Goal: Task Accomplishment & Management: Use online tool/utility

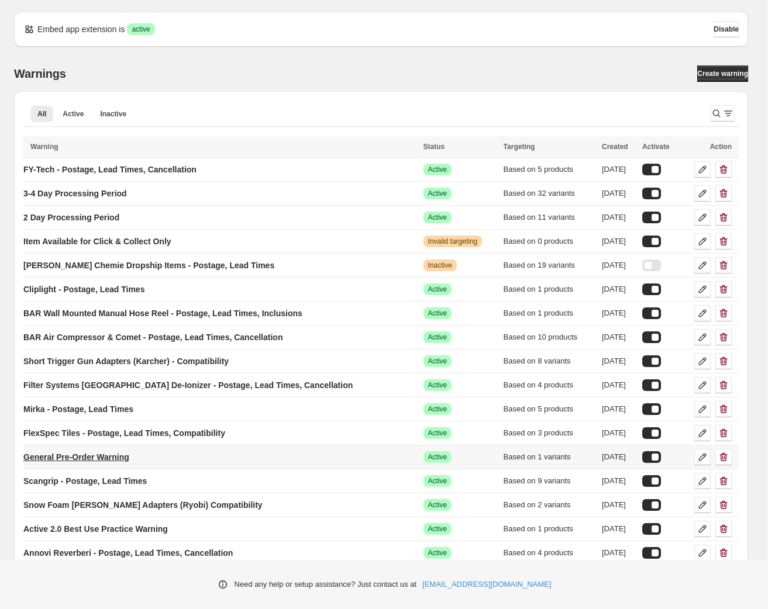
click at [119, 453] on p "General Pre-Order Warning" at bounding box center [76, 457] width 106 height 12
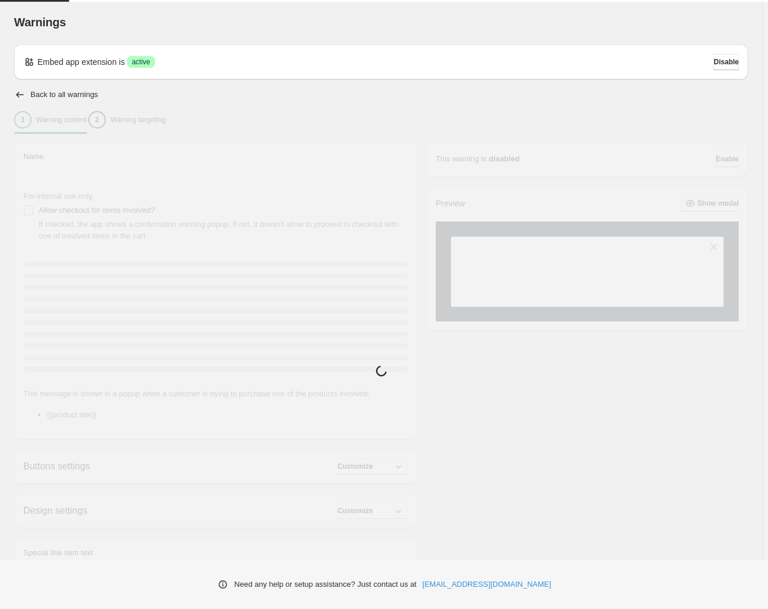
type input "**********"
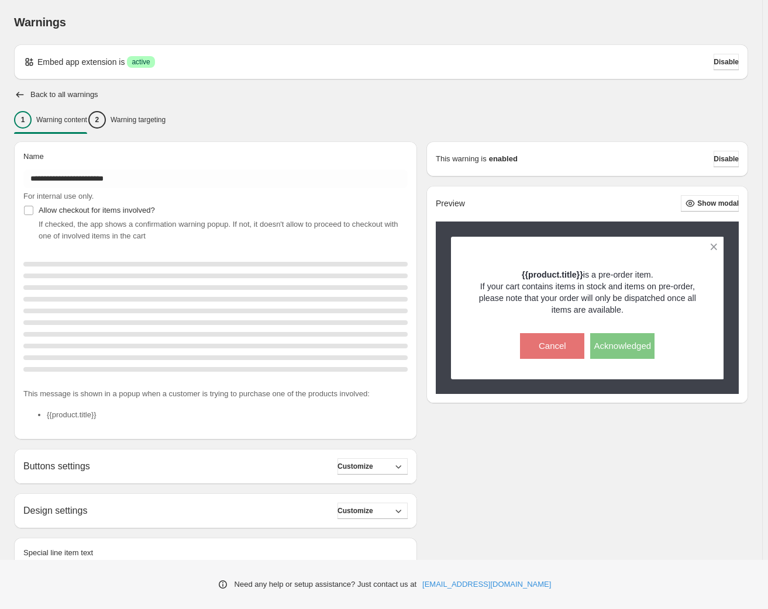
scroll to position [74, 0]
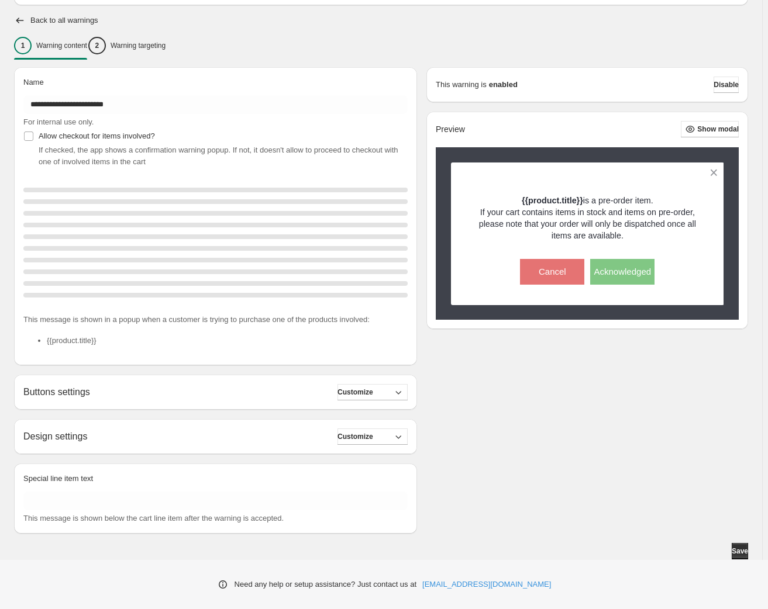
click at [166, 46] on p "Warning targeting" at bounding box center [138, 45] width 55 height 9
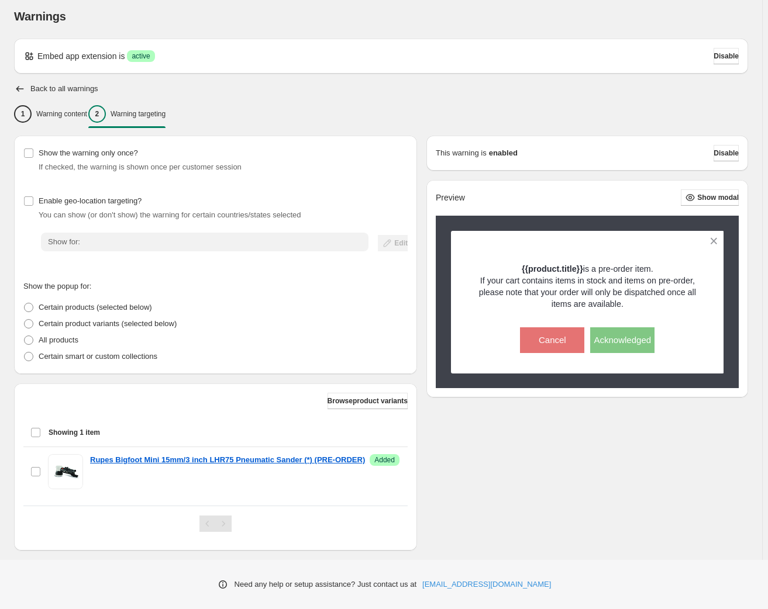
scroll to position [0, 0]
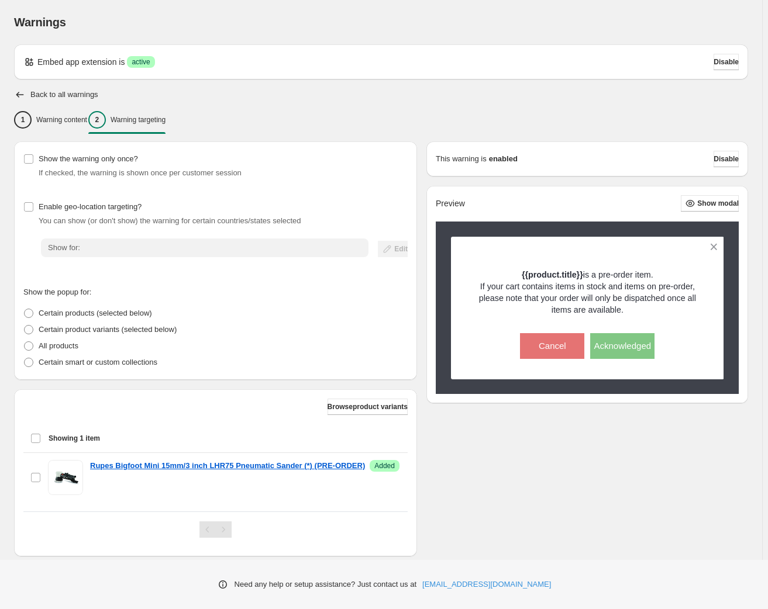
click at [374, 394] on div "Browse product variants Showing 1 item Select item Showing 1 item Select Select…" at bounding box center [215, 472] width 403 height 167
click at [374, 405] on span "Browse product variants" at bounding box center [367, 406] width 80 height 9
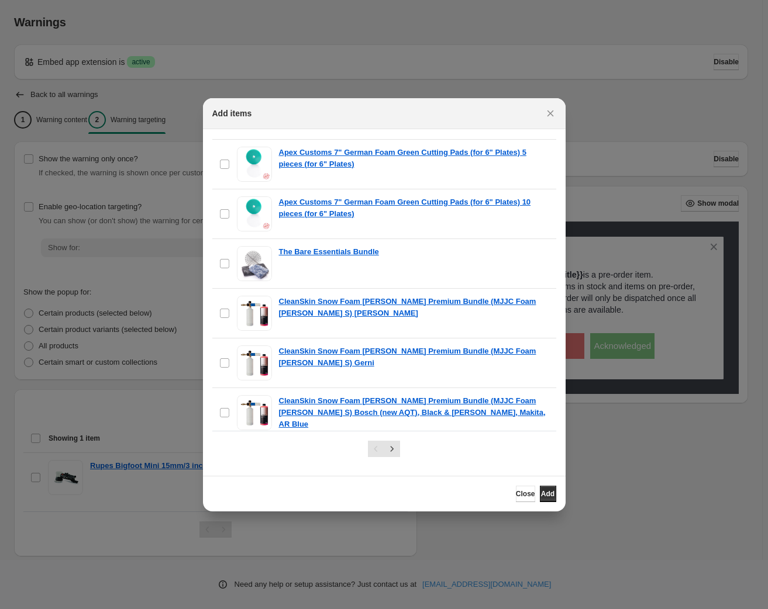
scroll to position [478, 0]
click at [547, 116] on icon "Close" at bounding box center [550, 114] width 12 height 12
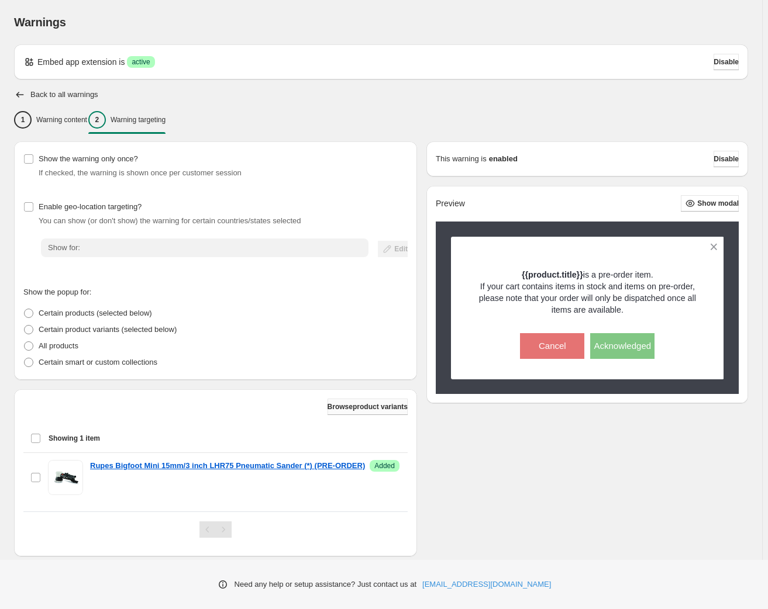
click at [375, 408] on span "Browse product variants" at bounding box center [367, 406] width 80 height 9
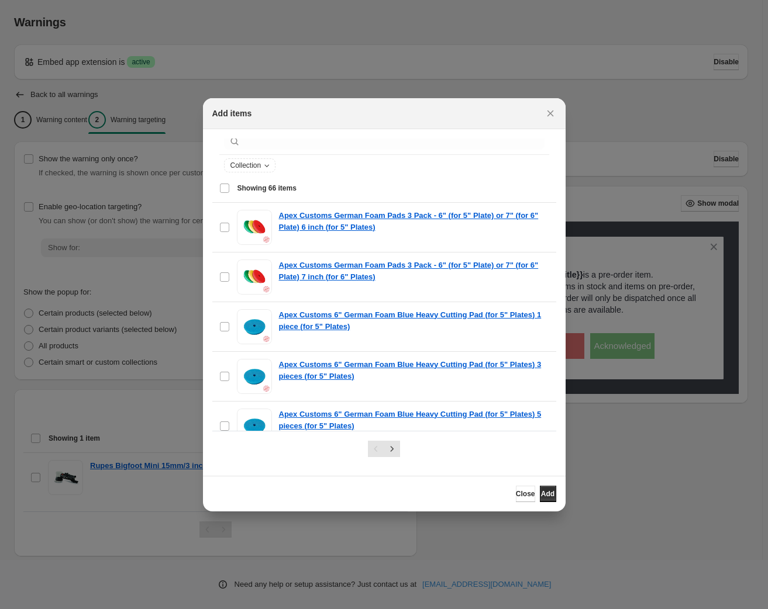
scroll to position [0, 0]
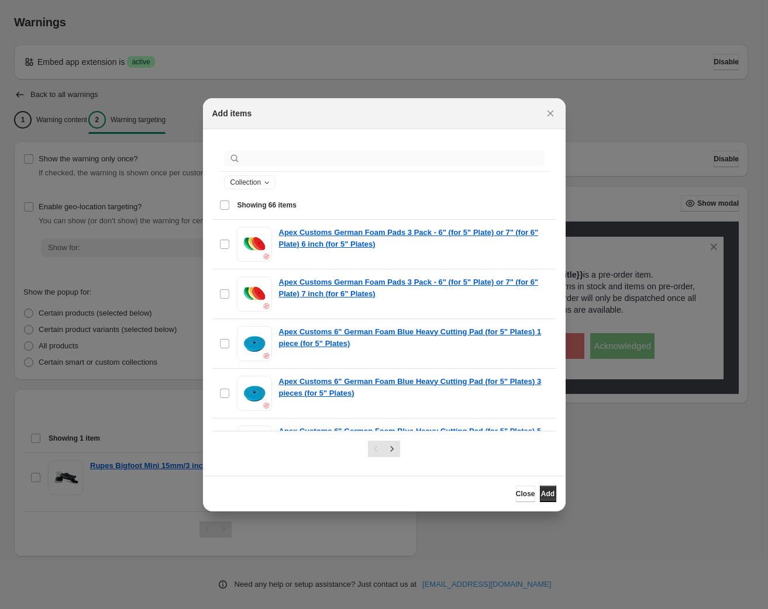
drag, startPoint x: 354, startPoint y: 146, endPoint x: 354, endPoint y: 153, distance: 7.0
click at [354, 147] on div ":r1r:" at bounding box center [384, 159] width 330 height 26
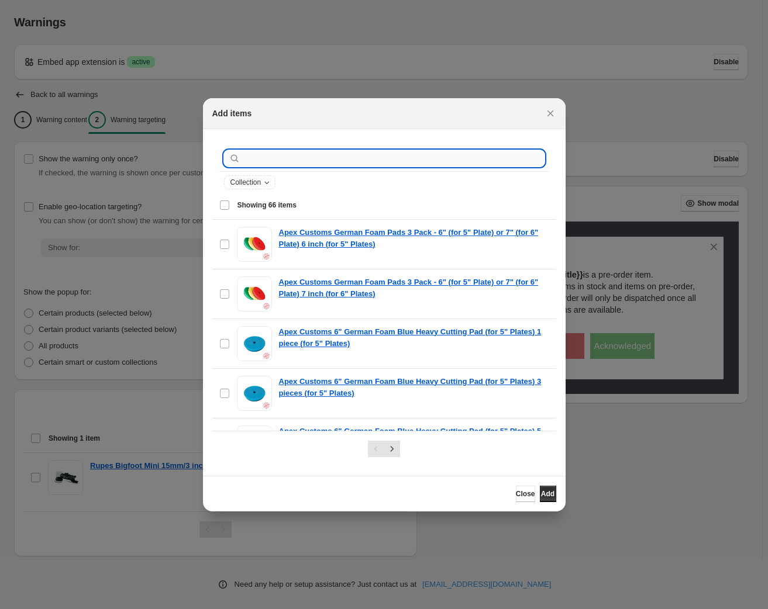
click at [354, 154] on input ":r1r:" at bounding box center [394, 158] width 302 height 16
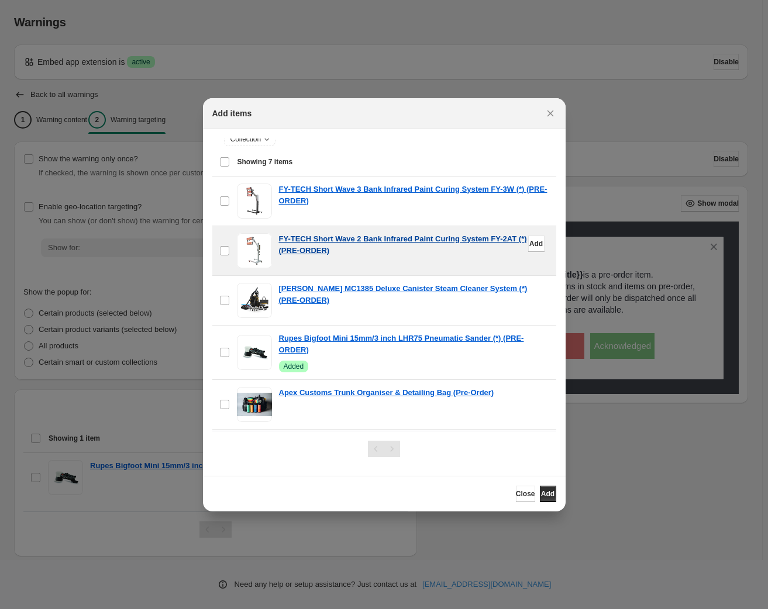
scroll to position [53, 0]
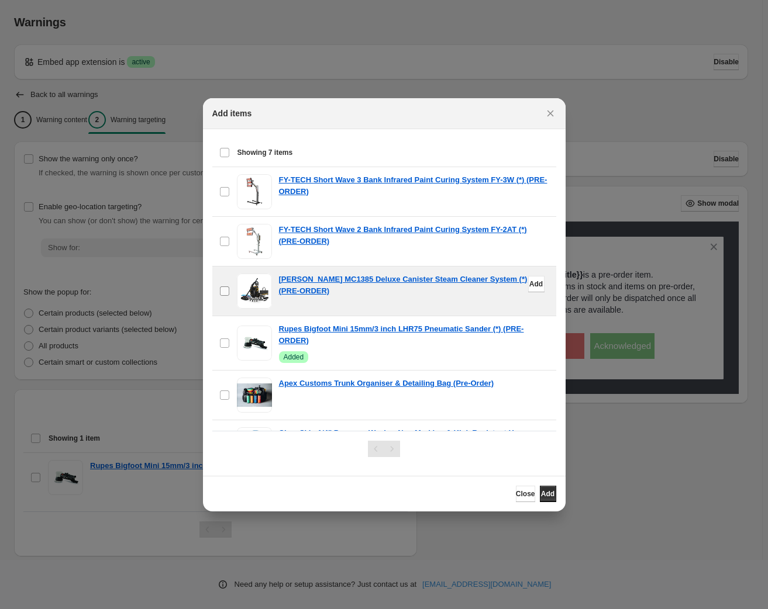
type input "*********"
click at [230, 290] on label "checkbox" at bounding box center [224, 291] width 25 height 49
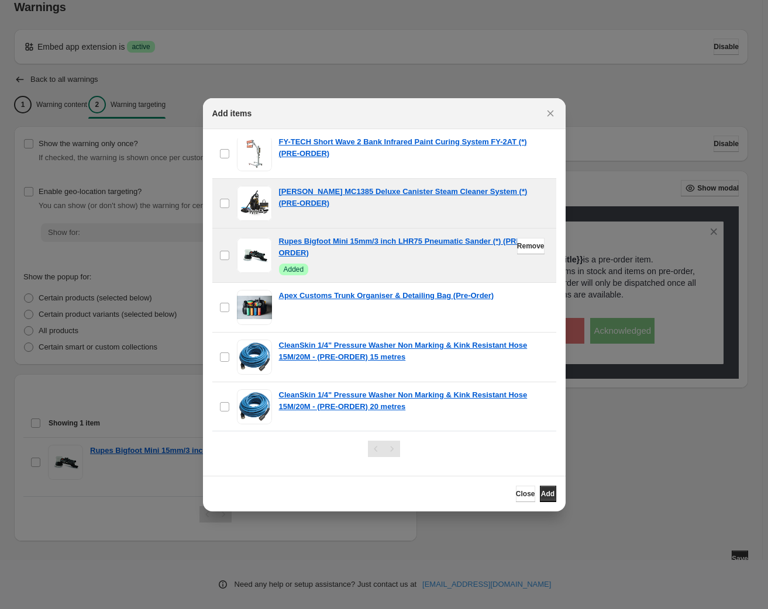
scroll to position [23, 0]
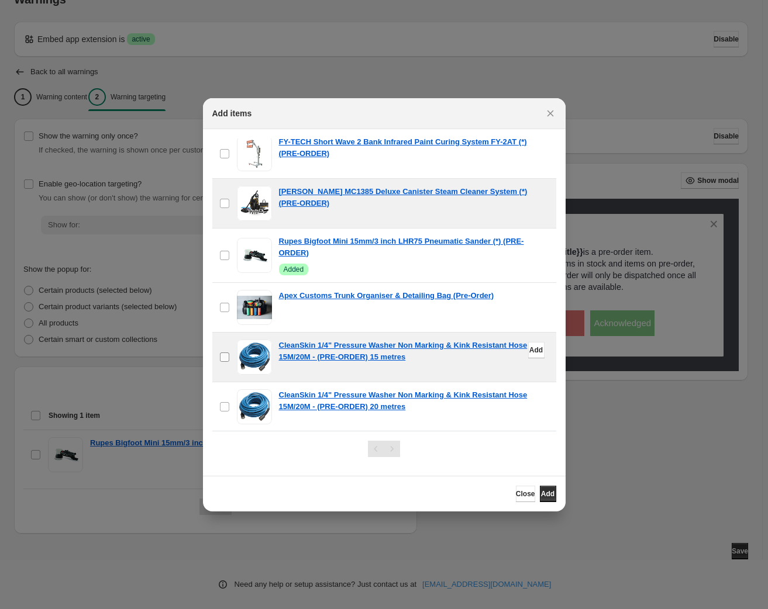
click at [230, 351] on label "checkbox" at bounding box center [224, 357] width 25 height 49
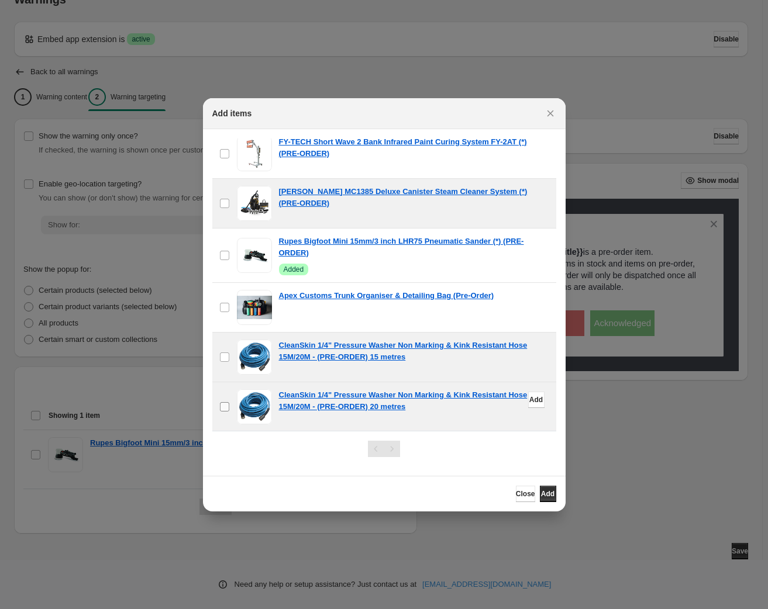
click at [228, 402] on span ":r1r:" at bounding box center [224, 407] width 11 height 11
click at [540, 490] on button "Add" at bounding box center [548, 494] width 16 height 16
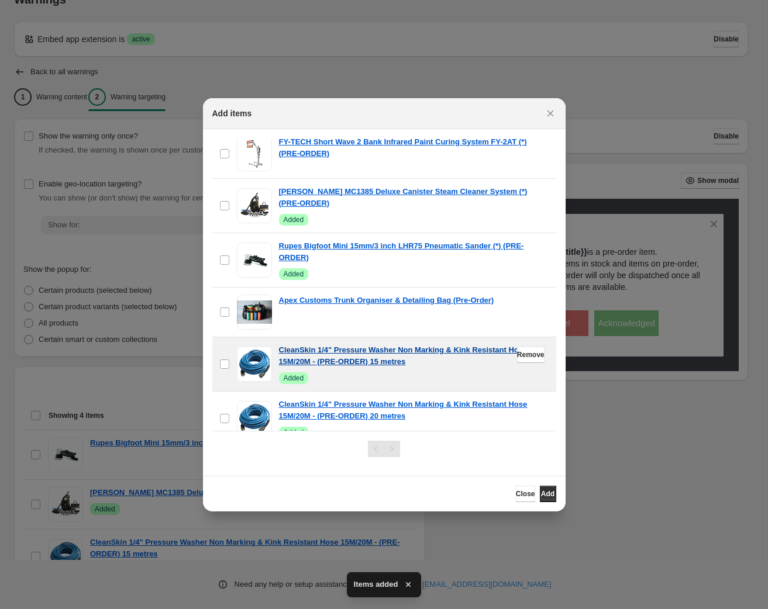
scroll to position [154, 0]
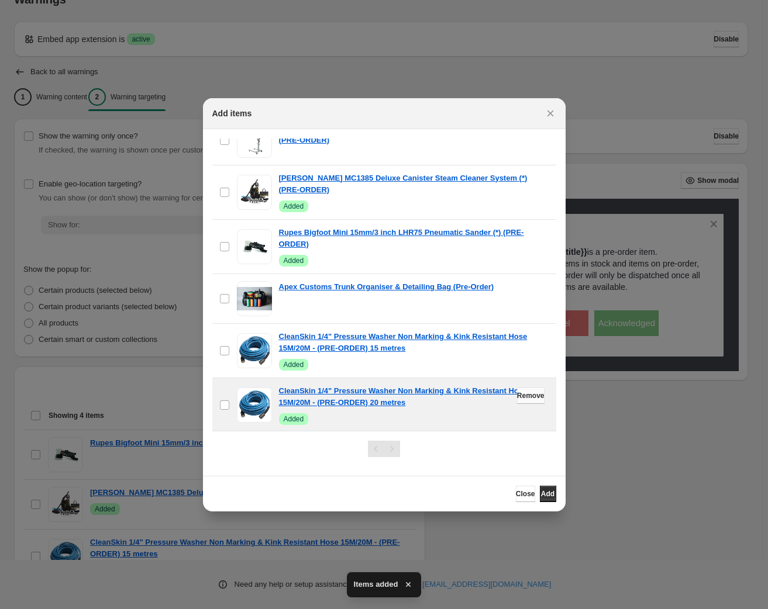
click at [516, 493] on span "Close" at bounding box center [525, 493] width 19 height 9
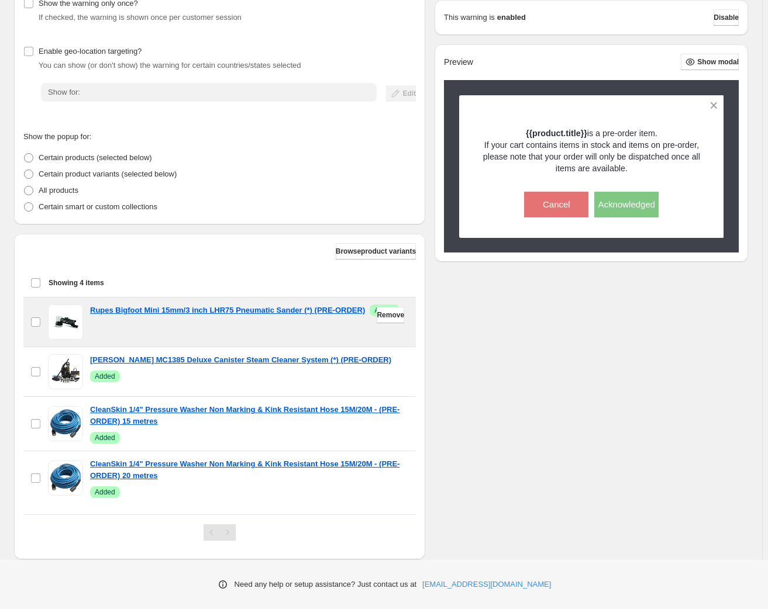
scroll to position [181, 0]
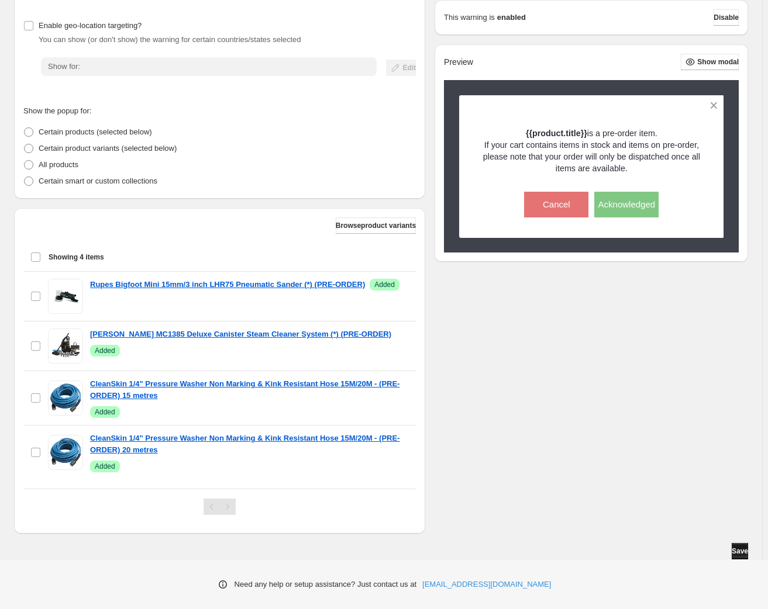
click at [739, 554] on span "Save" at bounding box center [740, 551] width 16 height 9
